Goal: Task Accomplishment & Management: Use online tool/utility

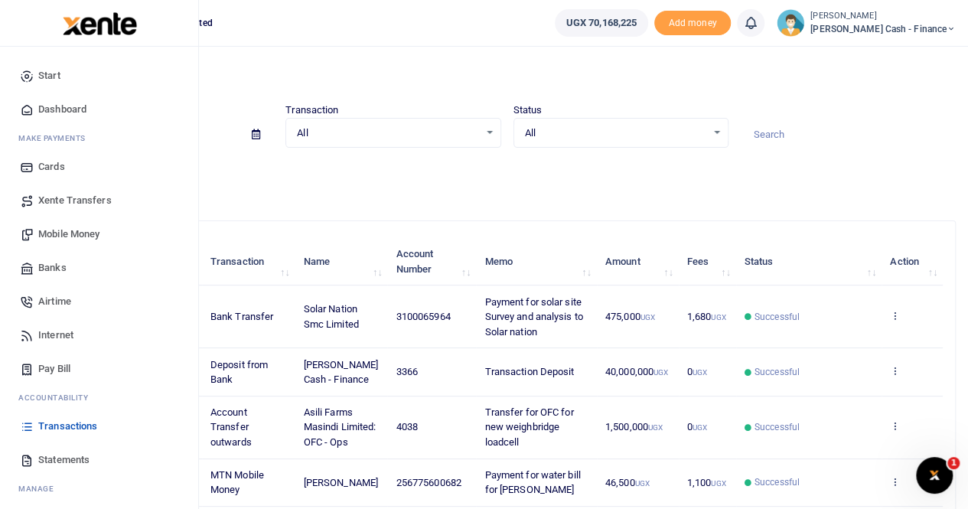
click at [58, 457] on span "Statements" at bounding box center [63, 459] width 51 height 15
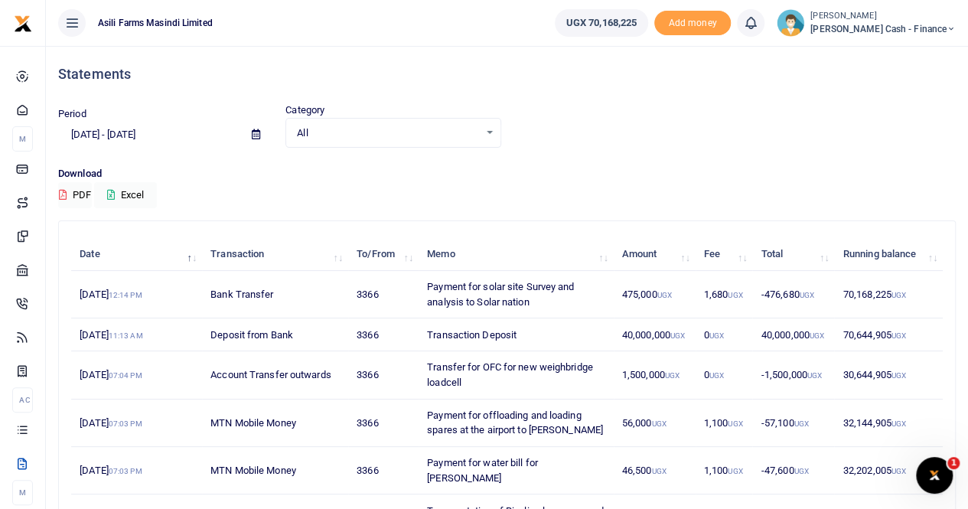
click at [255, 132] on icon at bounding box center [256, 134] width 8 height 10
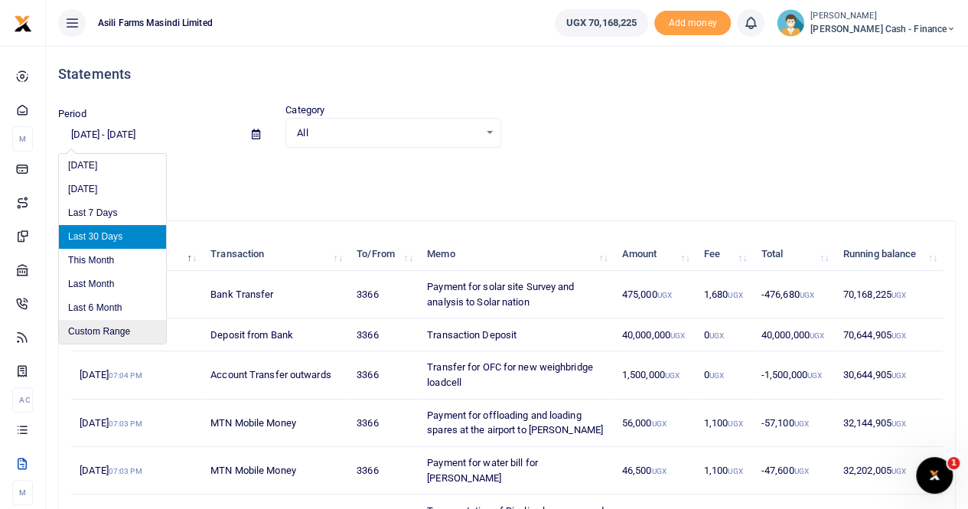
click at [104, 331] on li "Custom Range" at bounding box center [112, 332] width 107 height 24
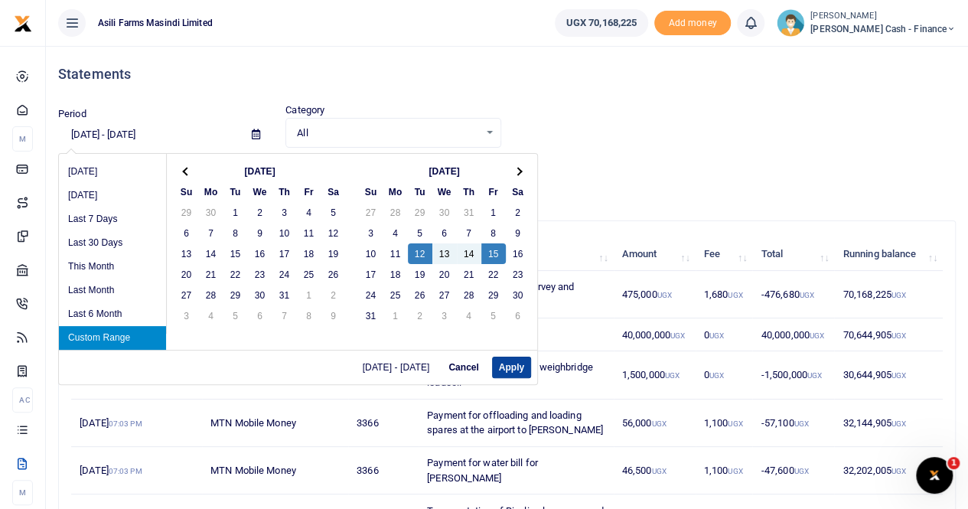
click at [510, 366] on button "Apply" at bounding box center [511, 366] width 39 height 21
type input "08/12/2025 - 08/15/2025"
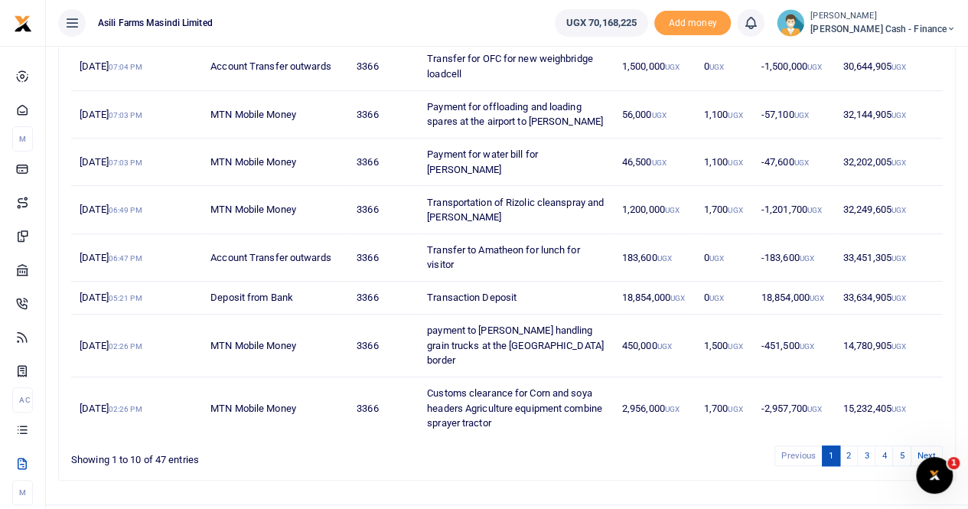
scroll to position [309, 0]
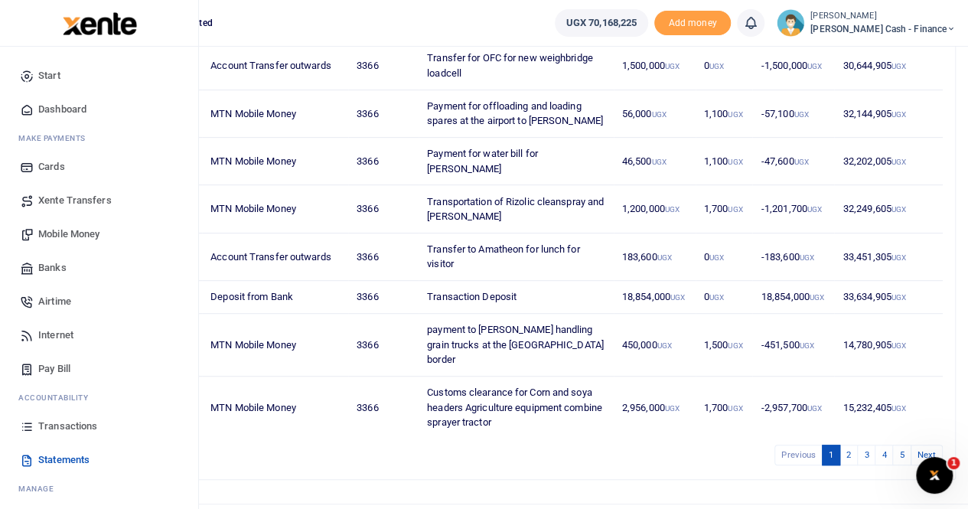
click at [69, 426] on span "Transactions" at bounding box center [67, 425] width 59 height 15
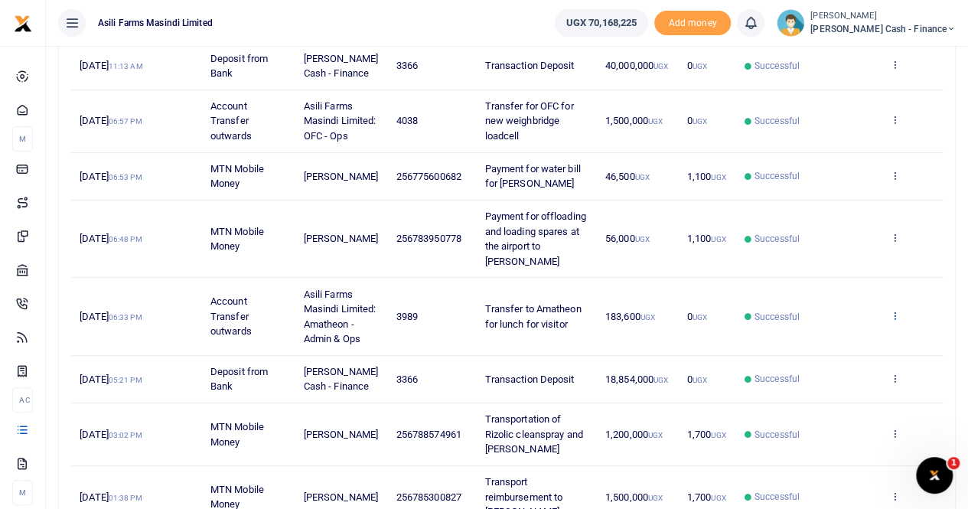
click at [896, 310] on icon at bounding box center [895, 315] width 10 height 11
click at [838, 336] on link "View details" at bounding box center [839, 339] width 121 height 21
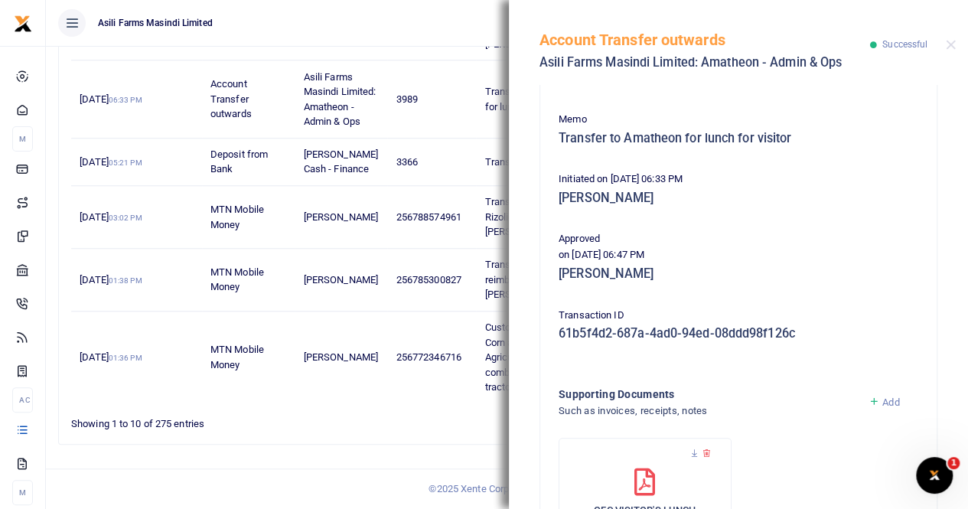
scroll to position [249, 0]
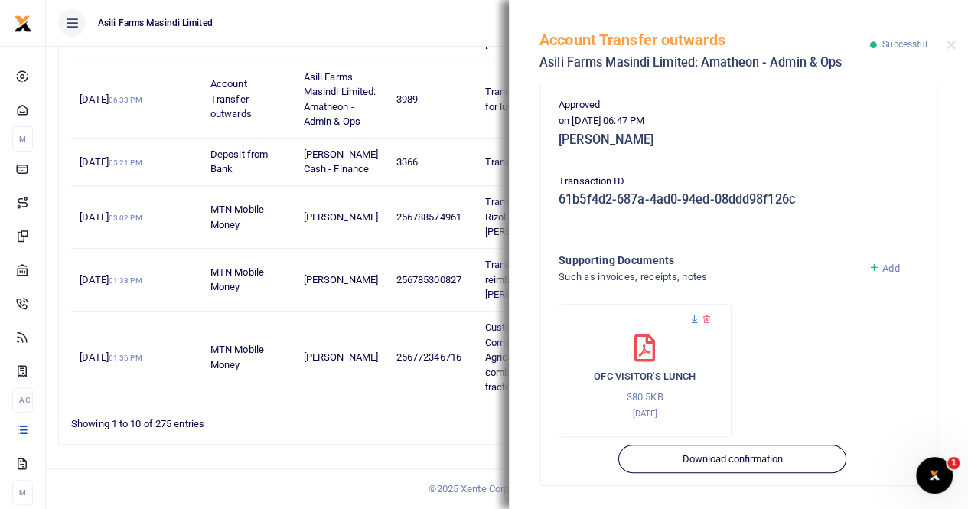
click at [690, 320] on icon at bounding box center [694, 319] width 10 height 10
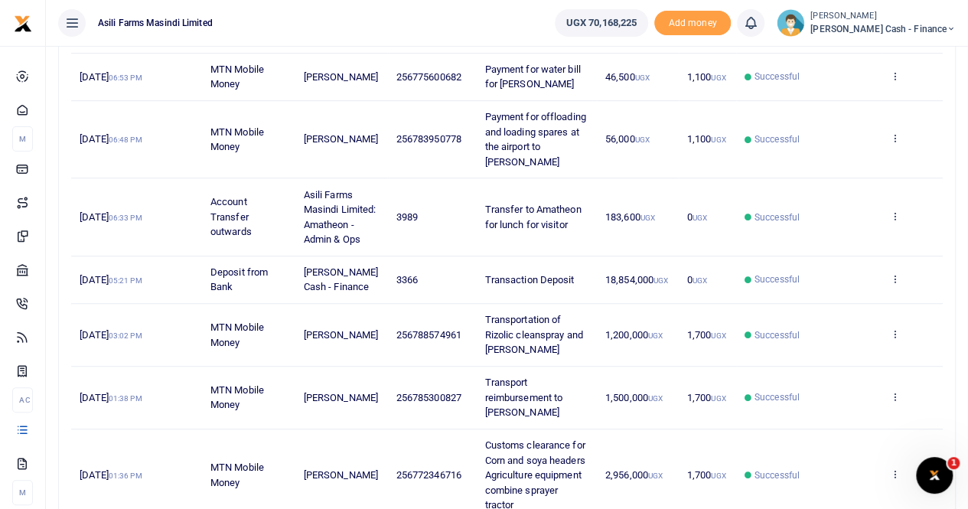
scroll to position [533, 0]
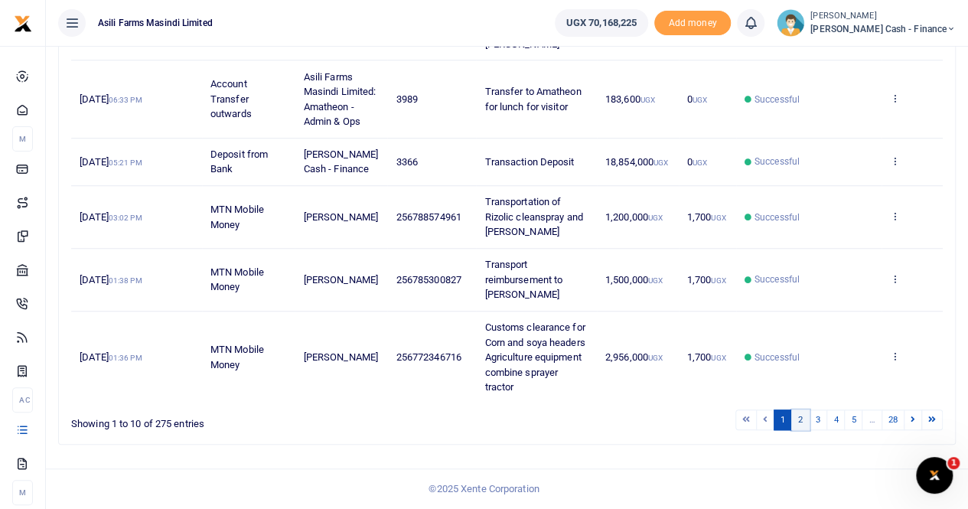
click at [802, 421] on link "2" at bounding box center [800, 419] width 18 height 21
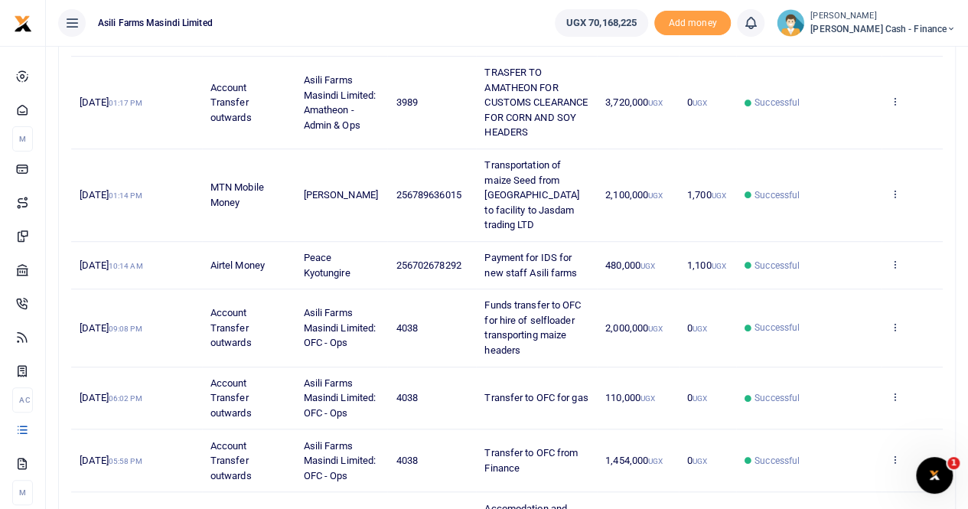
scroll to position [548, 0]
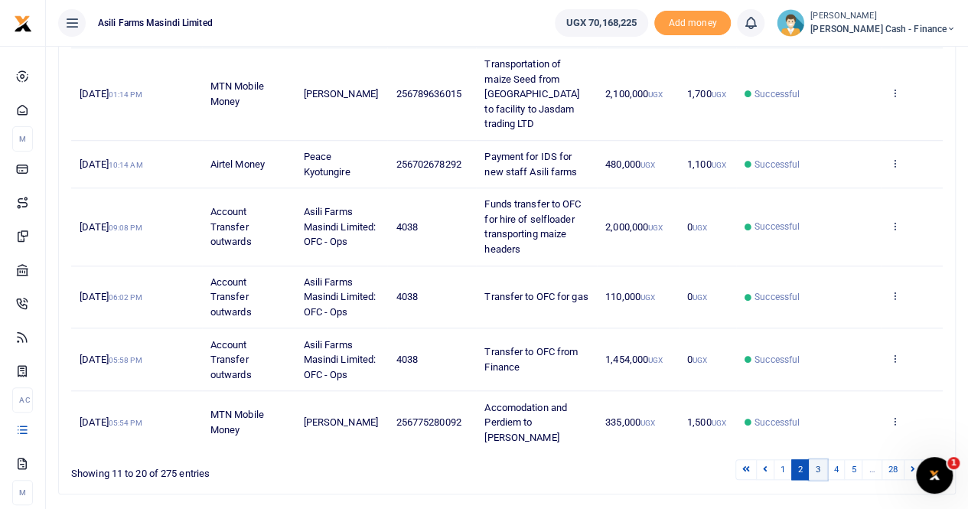
click at [817, 459] on link "3" at bounding box center [817, 469] width 18 height 21
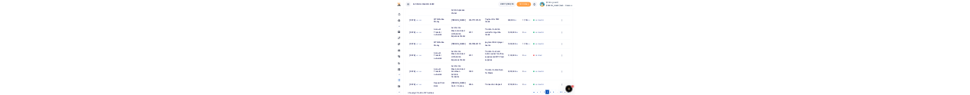
scroll to position [344, 0]
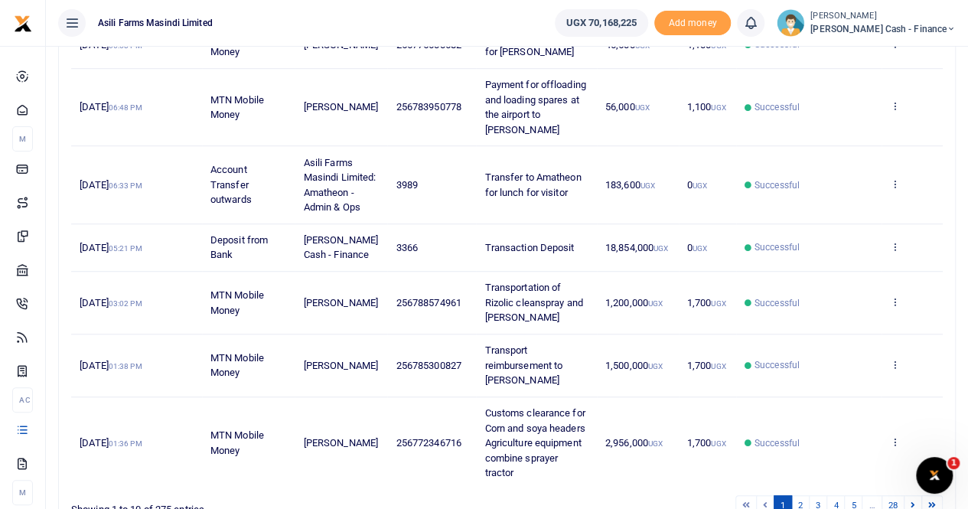
scroll to position [459, 0]
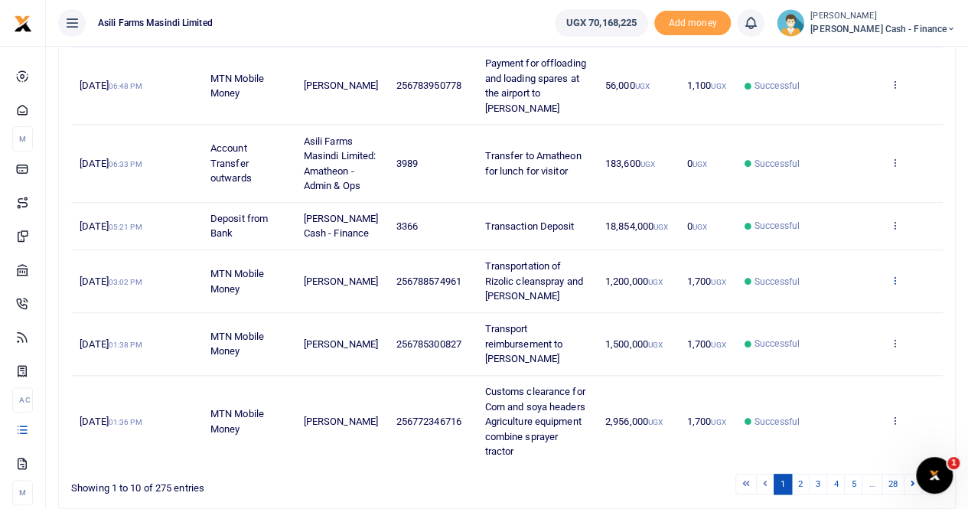
click at [899, 277] on icon at bounding box center [895, 280] width 10 height 11
click at [847, 301] on link "View details" at bounding box center [839, 303] width 121 height 21
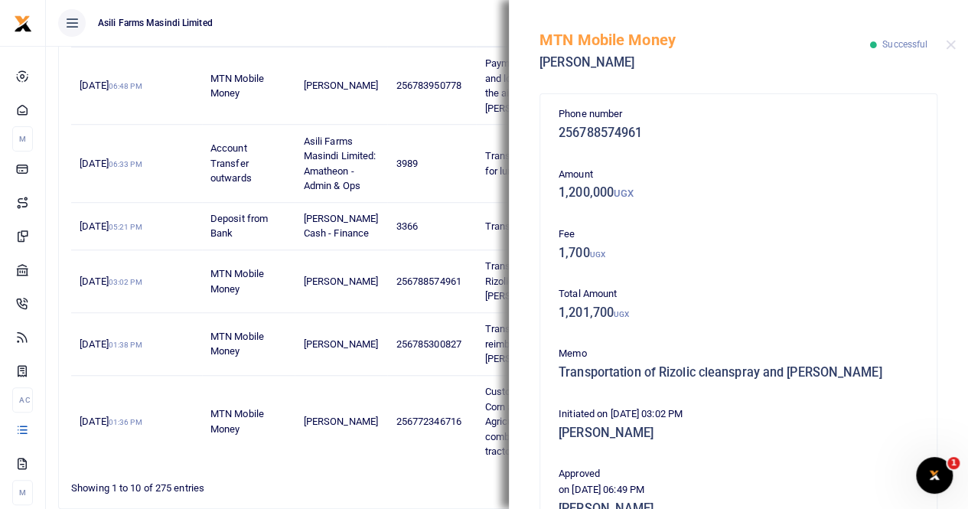
scroll to position [369, 0]
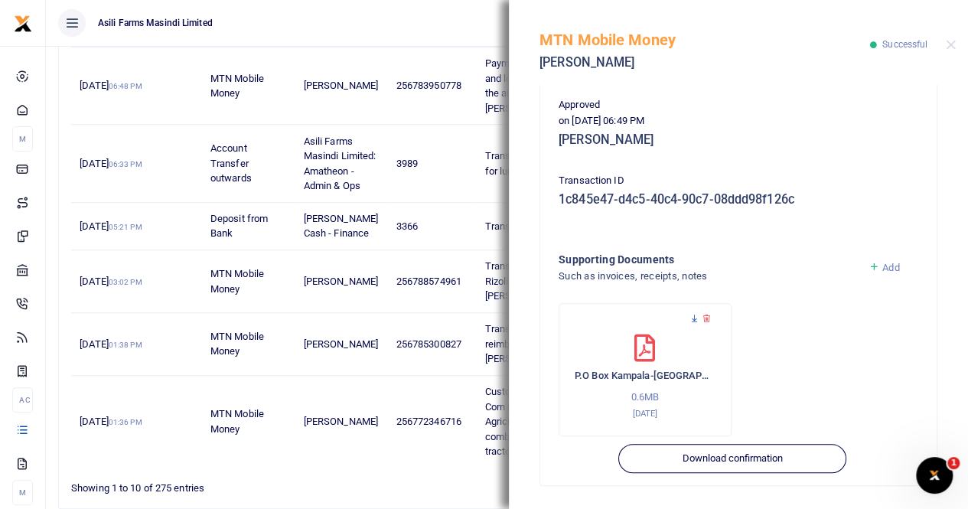
click at [690, 316] on icon at bounding box center [694, 319] width 10 height 10
